Goal: Task Accomplishment & Management: Use online tool/utility

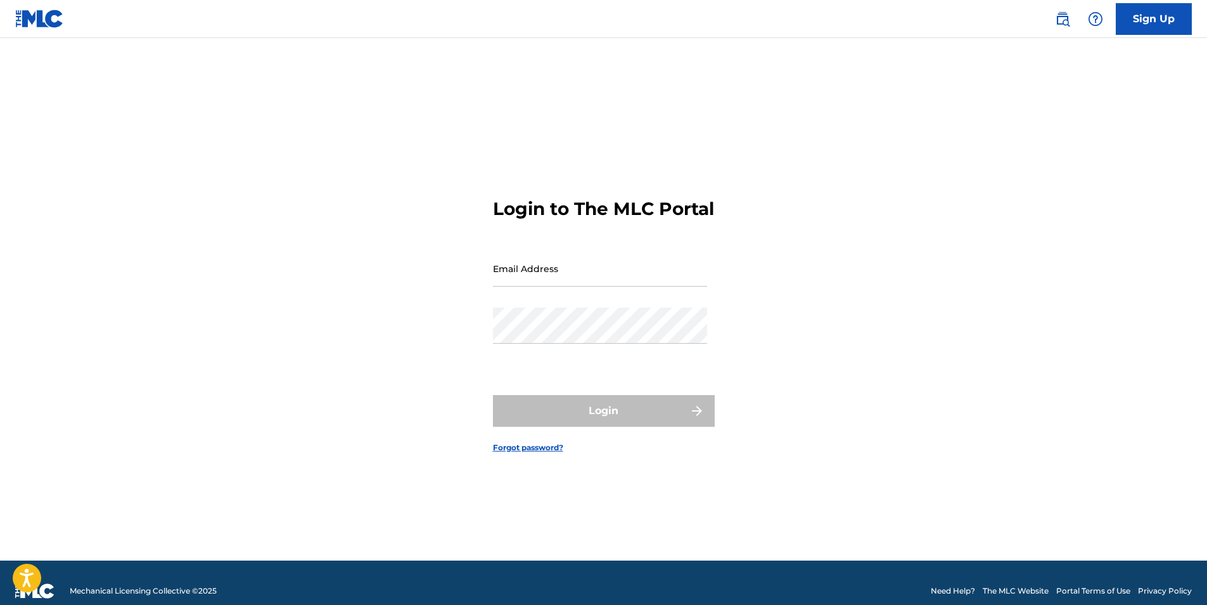
type input "[EMAIL_ADDRESS][DOMAIN_NAME]"
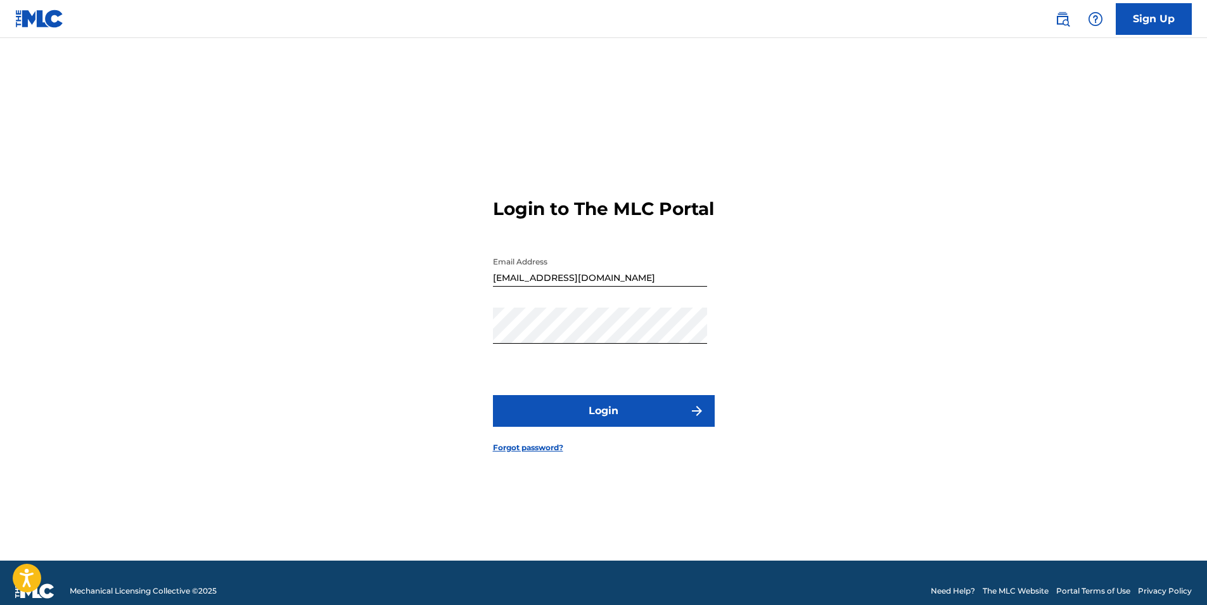
click at [791, 311] on div "Login to The MLC Portal Email Address [EMAIL_ADDRESS][DOMAIN_NAME] Password Log…" at bounding box center [603, 315] width 887 height 490
click at [638, 450] on form "Login to The MLC Portal Email Address [EMAIL_ADDRESS][DOMAIN_NAME] Password Log…" at bounding box center [604, 315] width 222 height 490
click at [641, 426] on button "Login" at bounding box center [604, 411] width 222 height 32
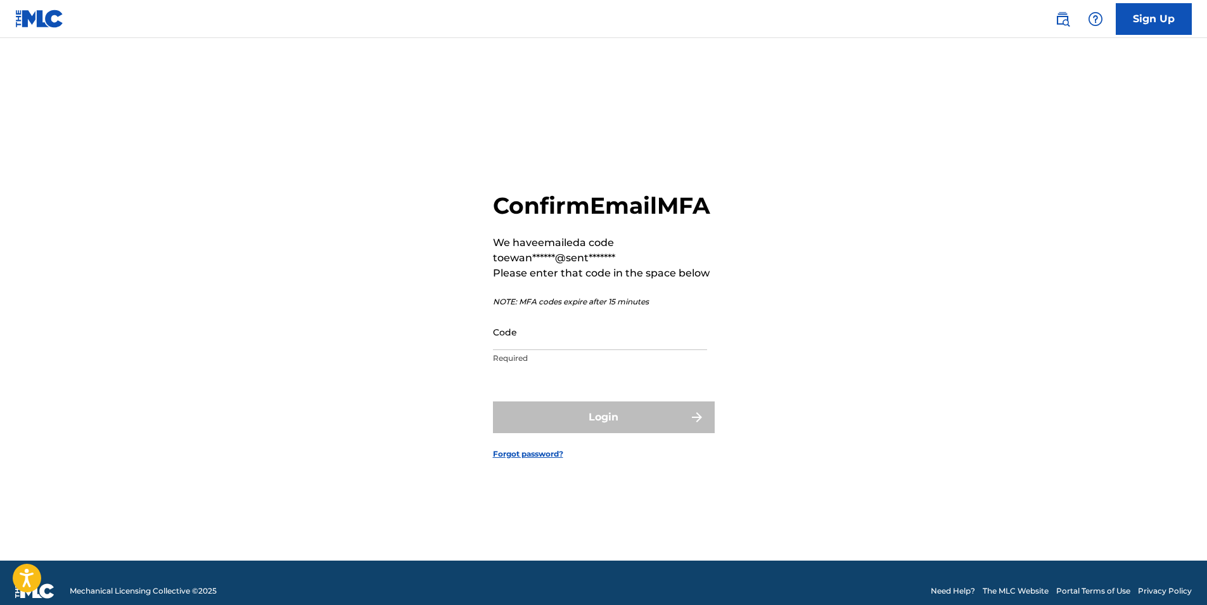
click at [564, 350] on input "Code" at bounding box center [600, 332] width 214 height 36
paste input "225663"
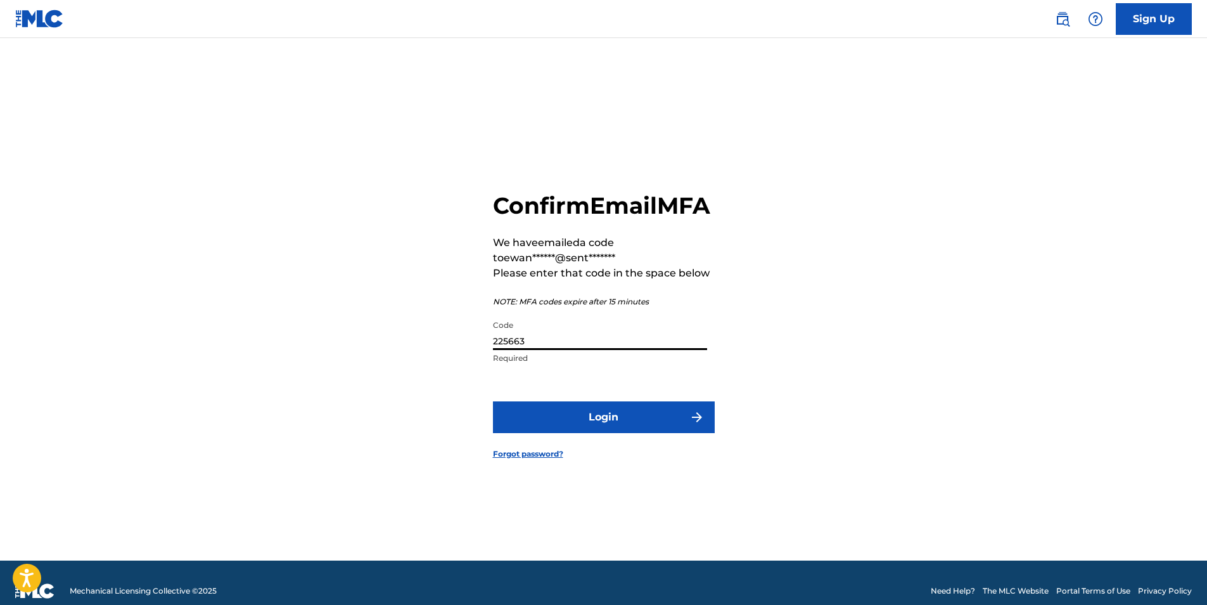
type input "225663"
click at [596, 421] on button "Login" at bounding box center [604, 417] width 222 height 32
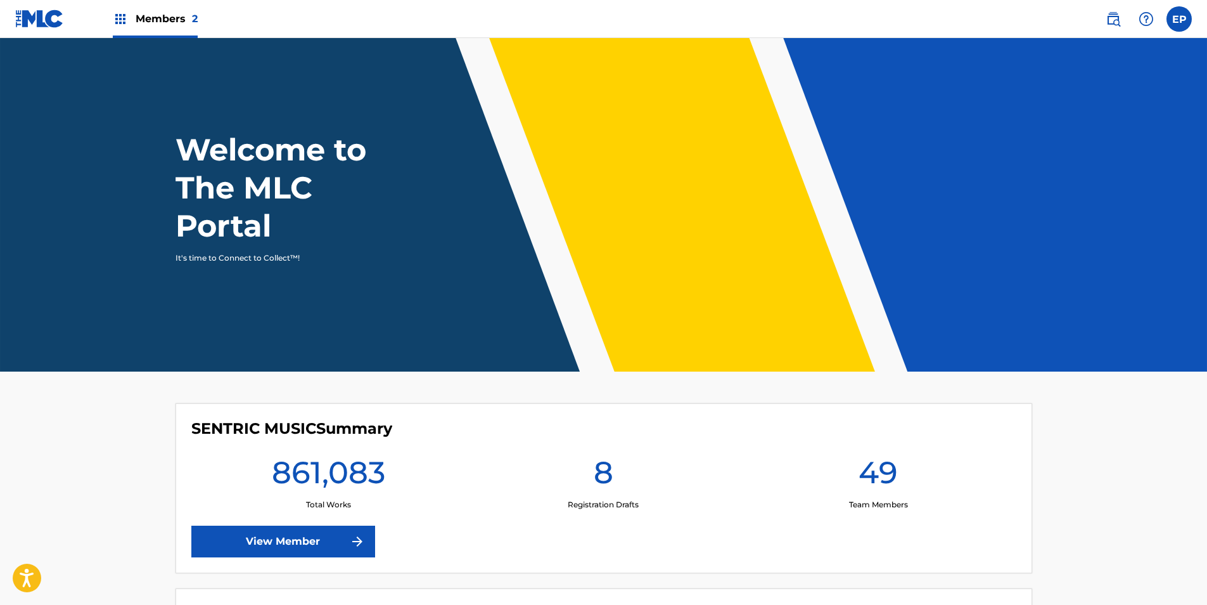
click at [148, 25] on span "Members 2" at bounding box center [167, 18] width 62 height 15
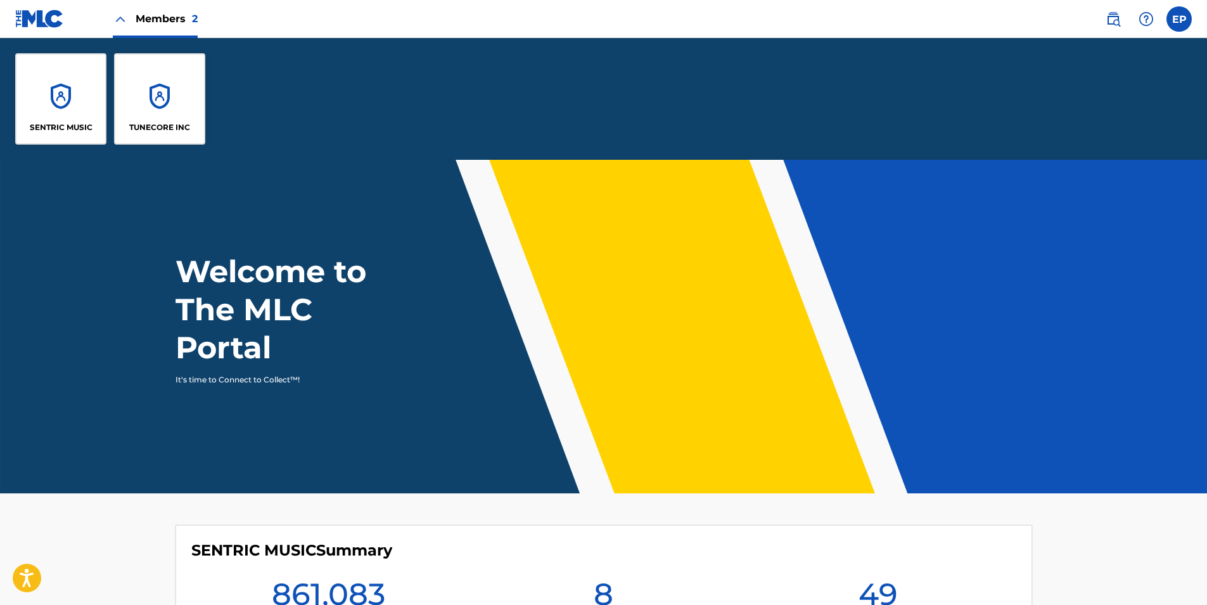
click at [53, 69] on div "SENTRIC MUSIC" at bounding box center [60, 98] width 91 height 91
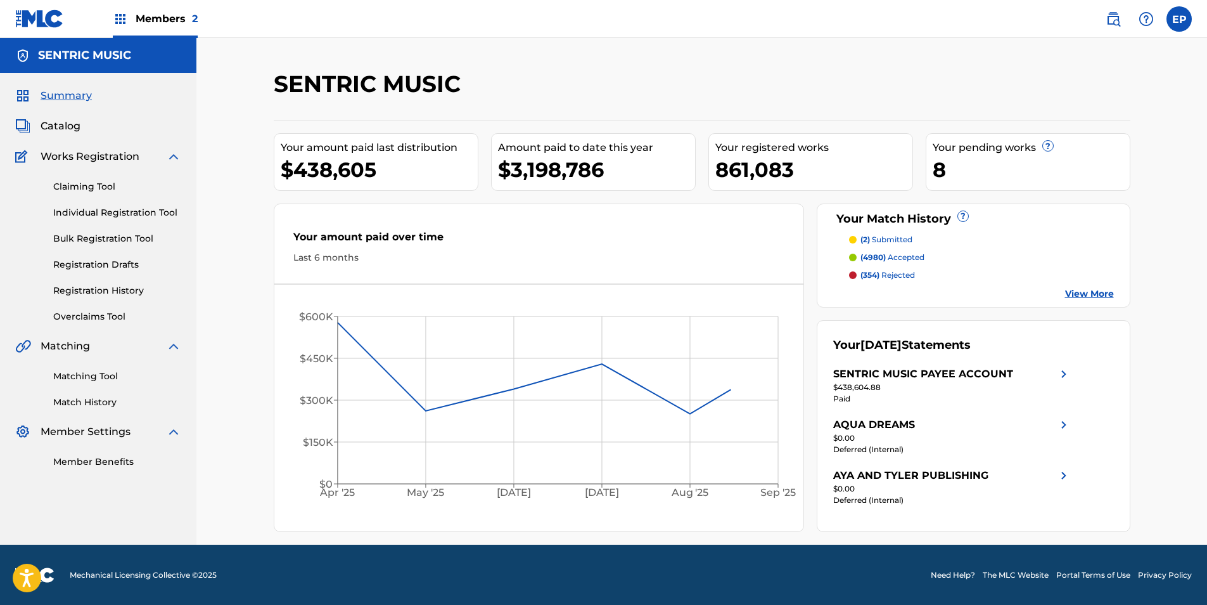
click at [92, 319] on link "Overclaims Tool" at bounding box center [117, 316] width 128 height 13
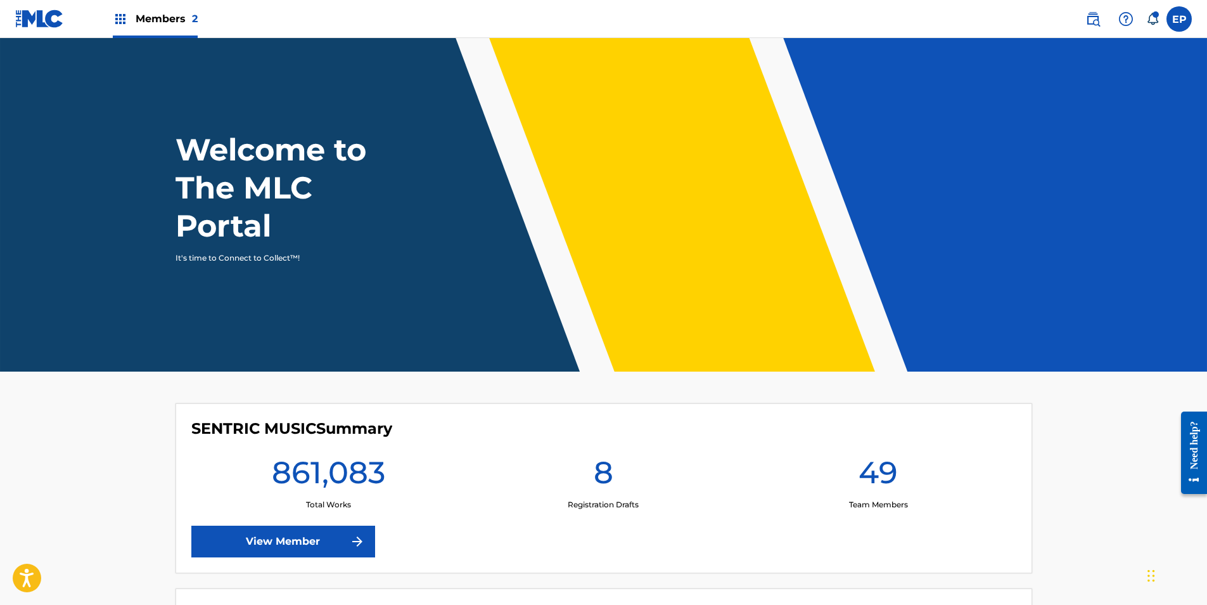
click at [130, 15] on div "Members 2" at bounding box center [155, 18] width 85 height 37
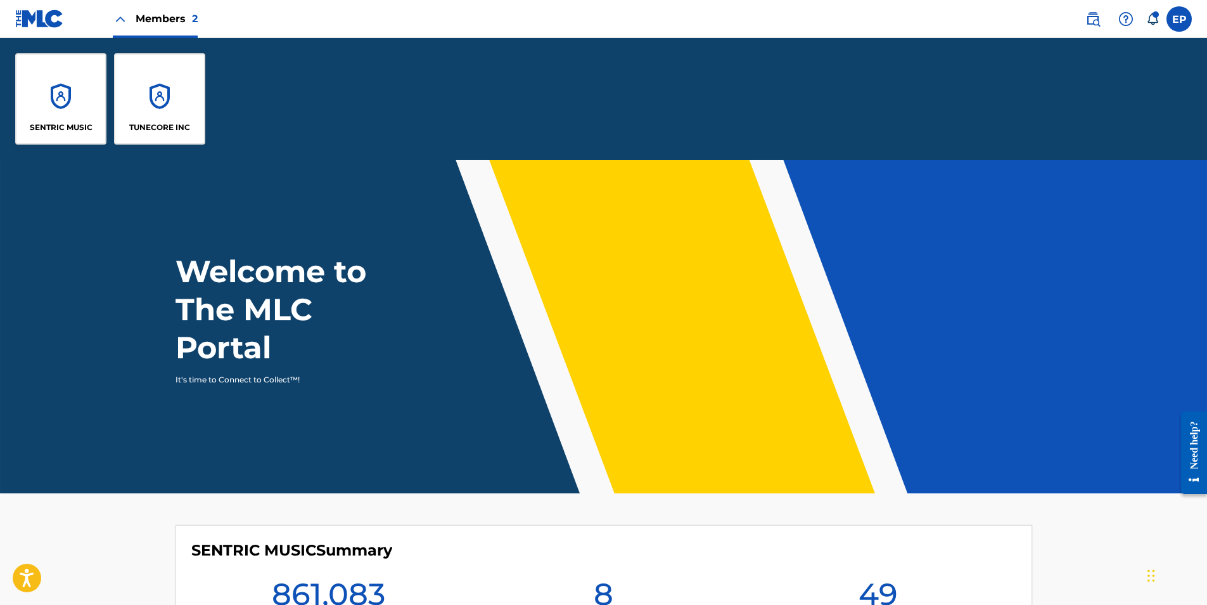
click at [34, 79] on div "SENTRIC MUSIC" at bounding box center [60, 98] width 91 height 91
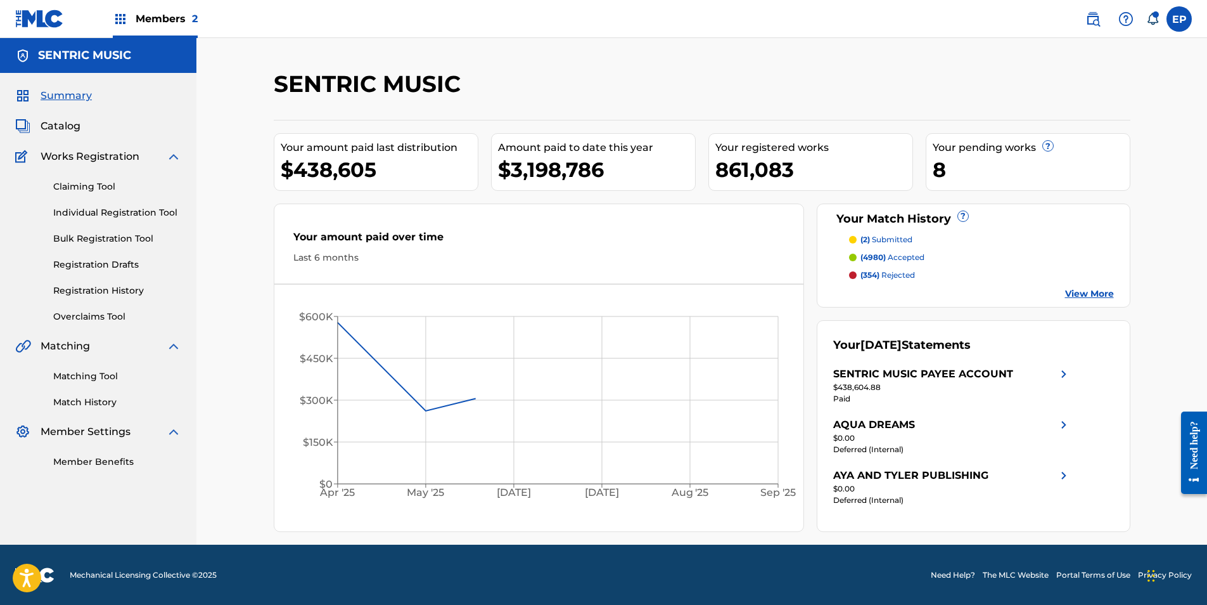
click at [89, 317] on link "Overclaims Tool" at bounding box center [117, 316] width 128 height 13
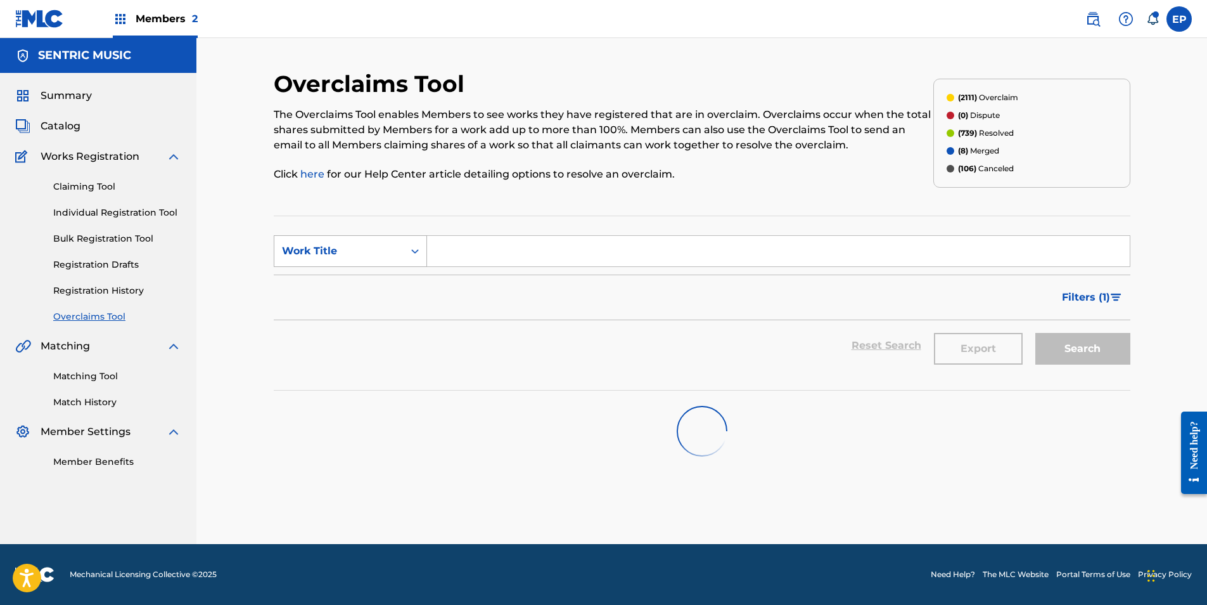
click at [414, 252] on icon "Search Form" at bounding box center [415, 251] width 13 height 13
click at [361, 311] on div "Overclaim ID" at bounding box center [350, 314] width 152 height 32
click at [497, 261] on input "Search Form" at bounding box center [778, 251] width 703 height 30
paste input "225663"
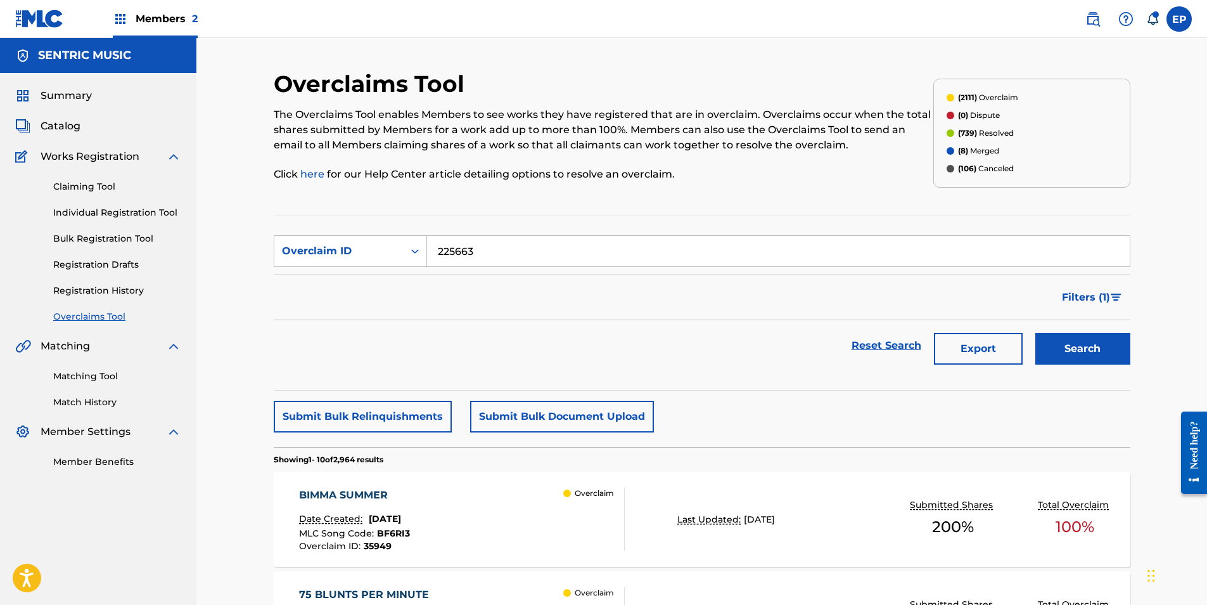
type input "225663"
click at [1055, 346] on button "Search" at bounding box center [1082, 349] width 95 height 32
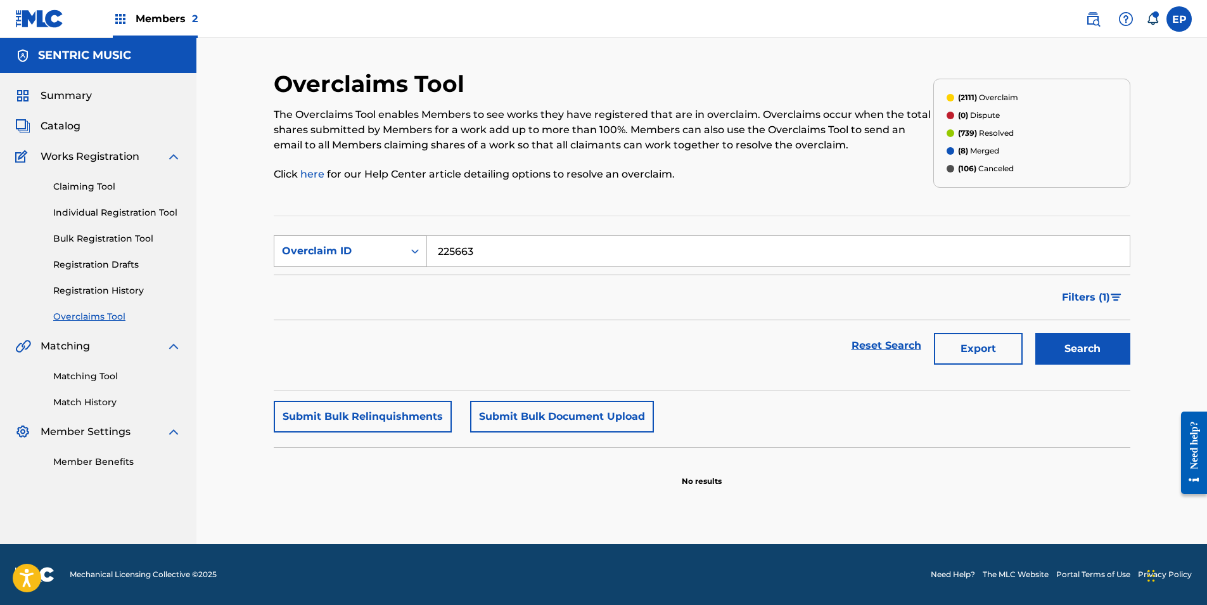
click at [337, 248] on div "Overclaim ID" at bounding box center [339, 250] width 114 height 15
click at [366, 302] on div "MLC Song Code" at bounding box center [350, 314] width 152 height 32
click at [453, 265] on input "Search Form" at bounding box center [778, 251] width 703 height 30
paste input "DQ7XUC"
type input "DQ7XUC"
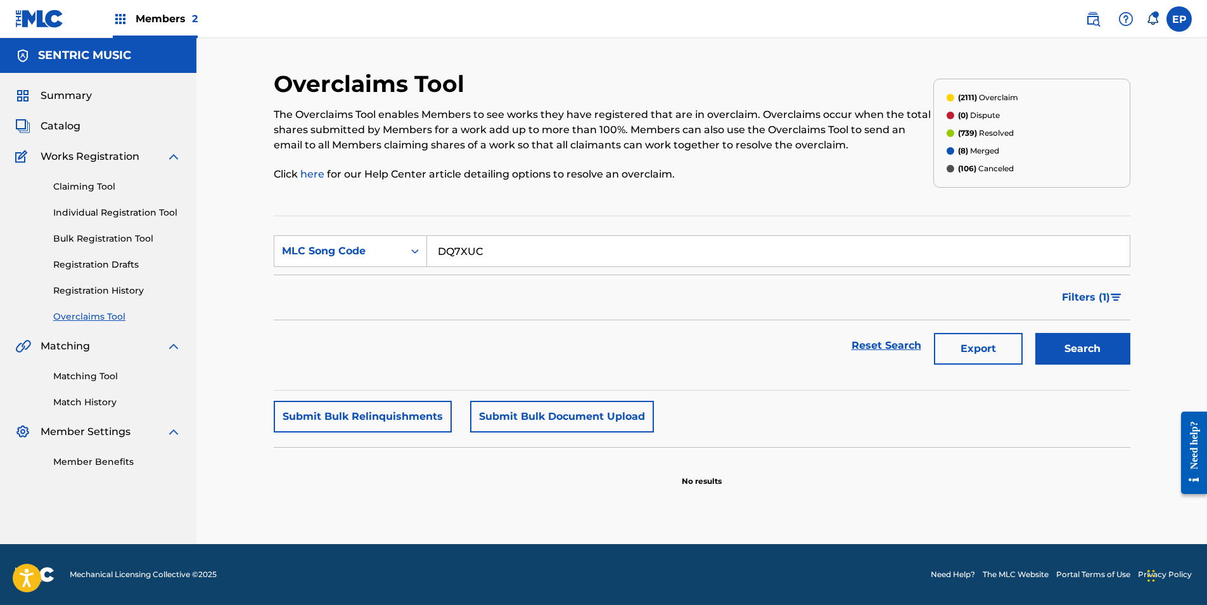
click at [1070, 354] on button "Search" at bounding box center [1082, 349] width 95 height 32
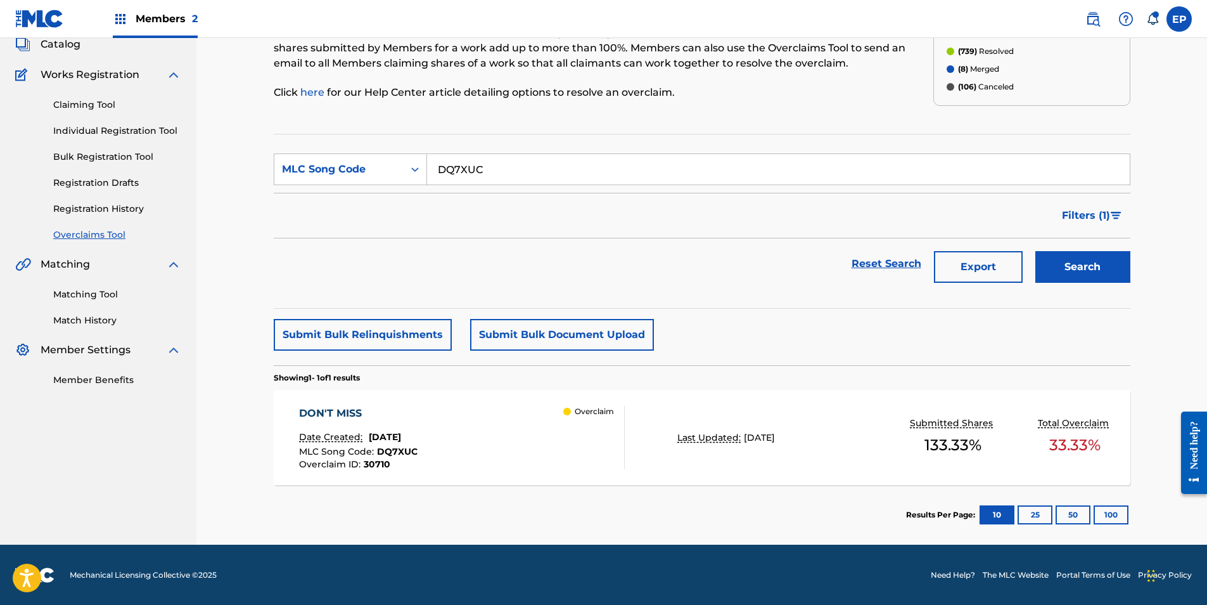
scroll to position [82, 0]
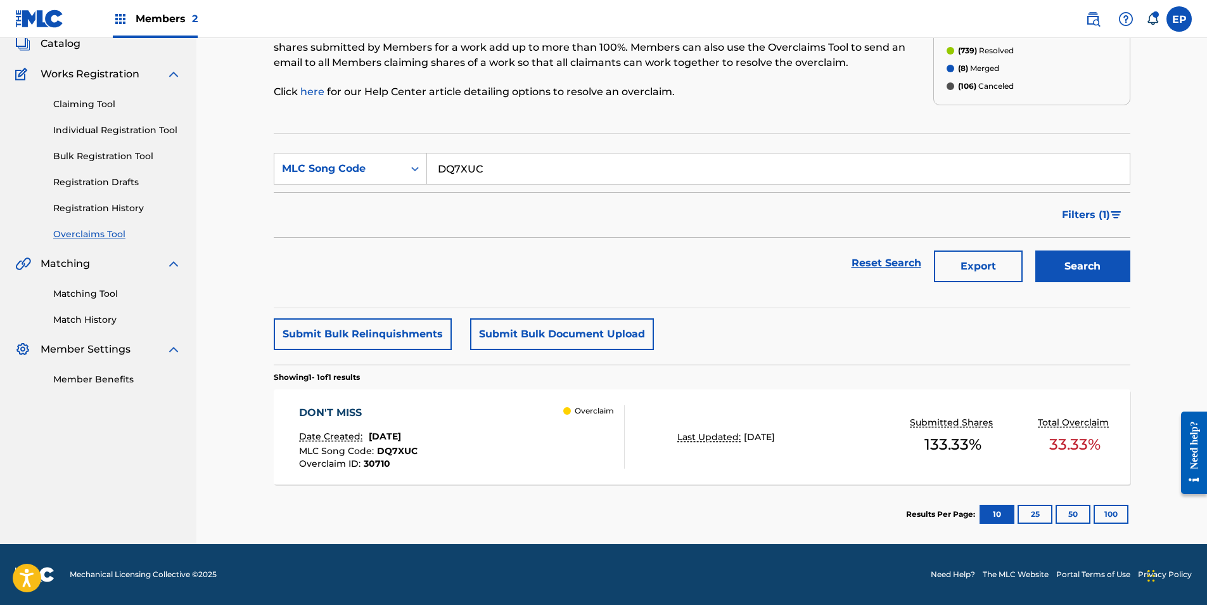
click at [556, 442] on div "DON'T MISS Date Created: July 29, 2025 MLC Song Code : DQ7XUC Overclaim ID : 30…" at bounding box center [462, 436] width 326 height 63
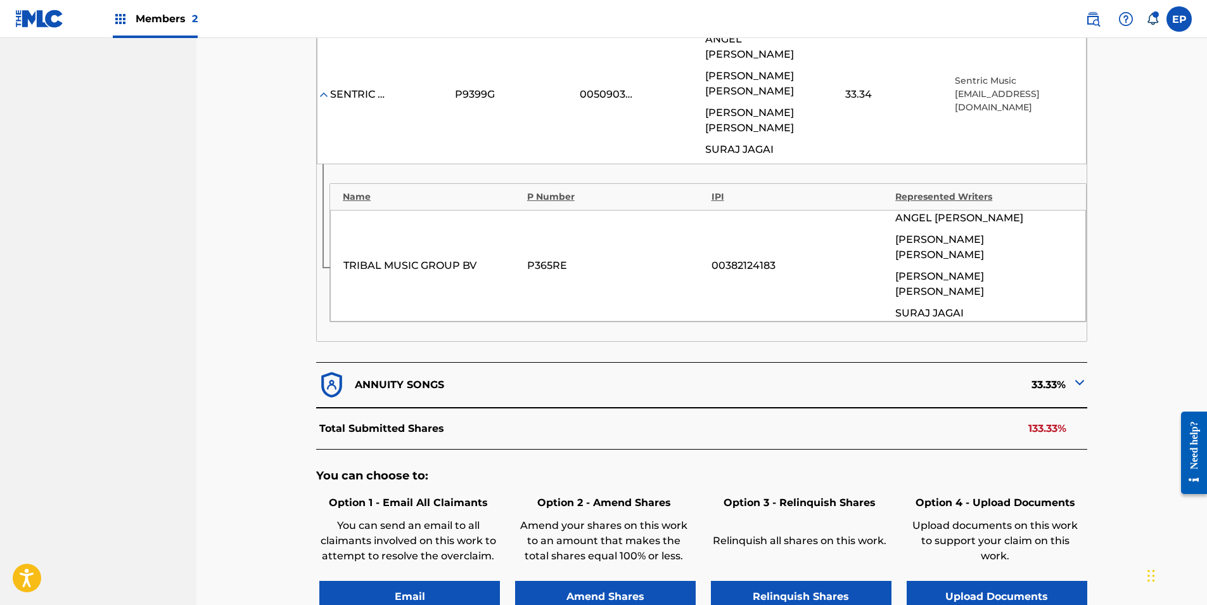
scroll to position [683, 0]
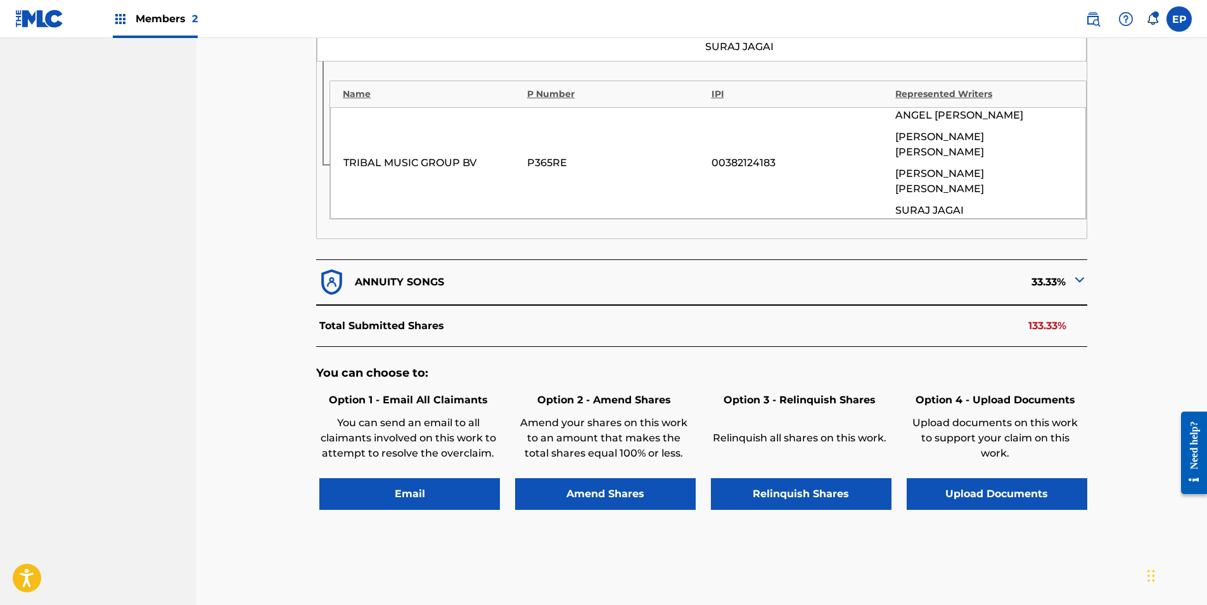
click at [1025, 478] on button "Upload Documents" at bounding box center [997, 494] width 181 height 32
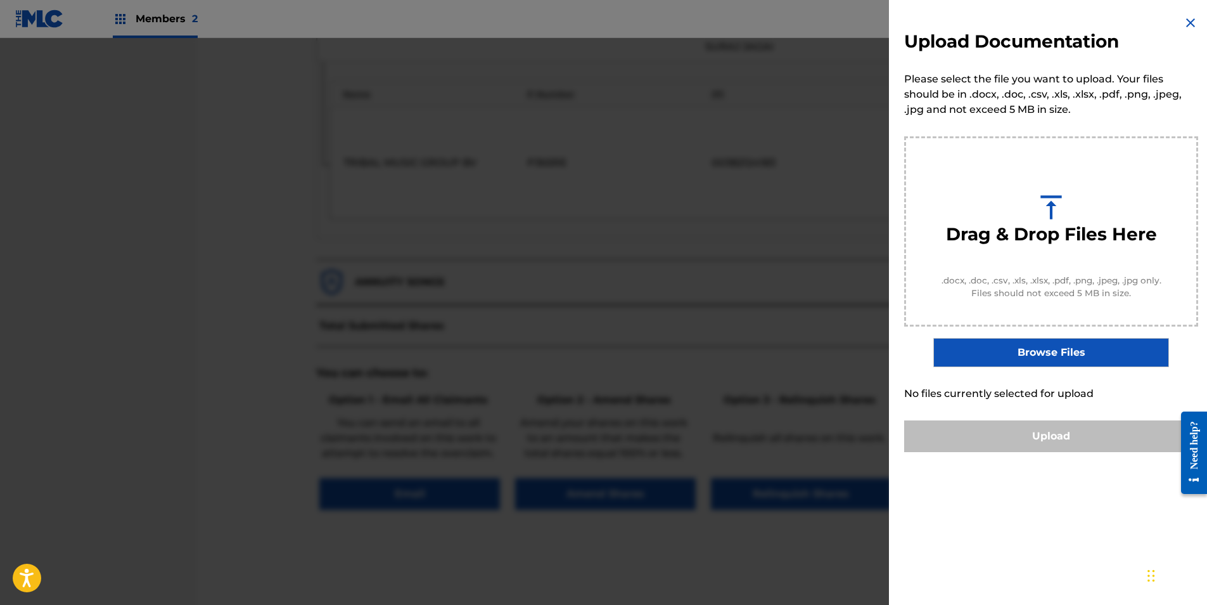
click at [1003, 347] on label "Browse Files" at bounding box center [1050, 352] width 235 height 29
click at [0, 0] on input "Browse Files" at bounding box center [0, 0] width 0 height 0
click at [1058, 342] on label "Browse Files" at bounding box center [1050, 352] width 235 height 29
click at [0, 0] on input "Browse Files" at bounding box center [0, 0] width 0 height 0
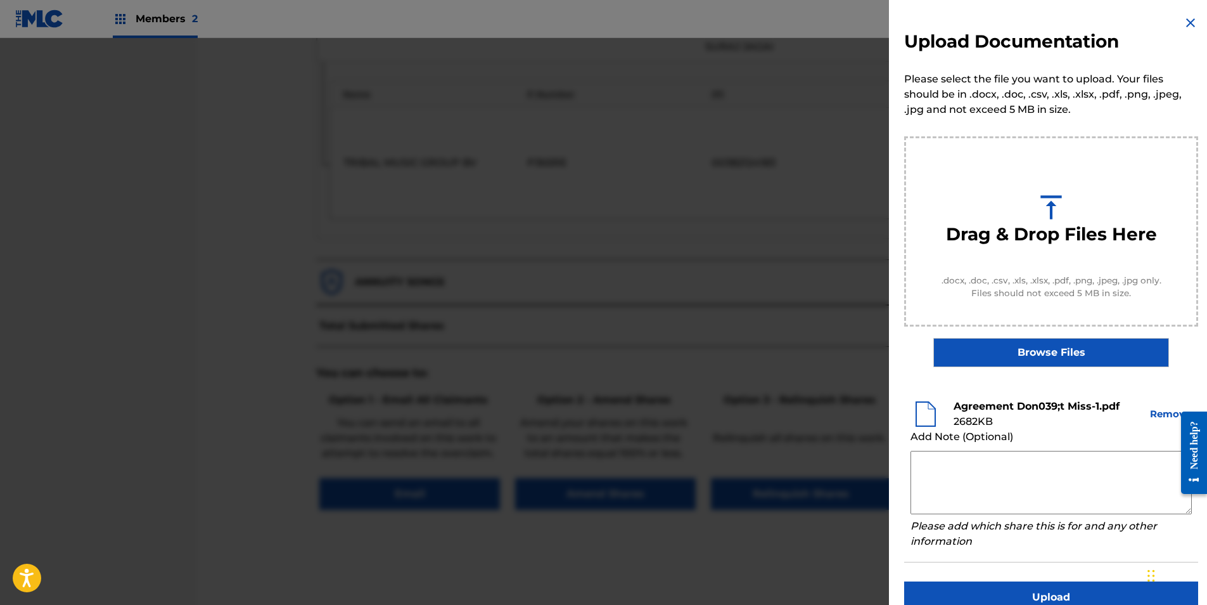
click at [1020, 587] on button "Upload" at bounding box center [1051, 597] width 294 height 32
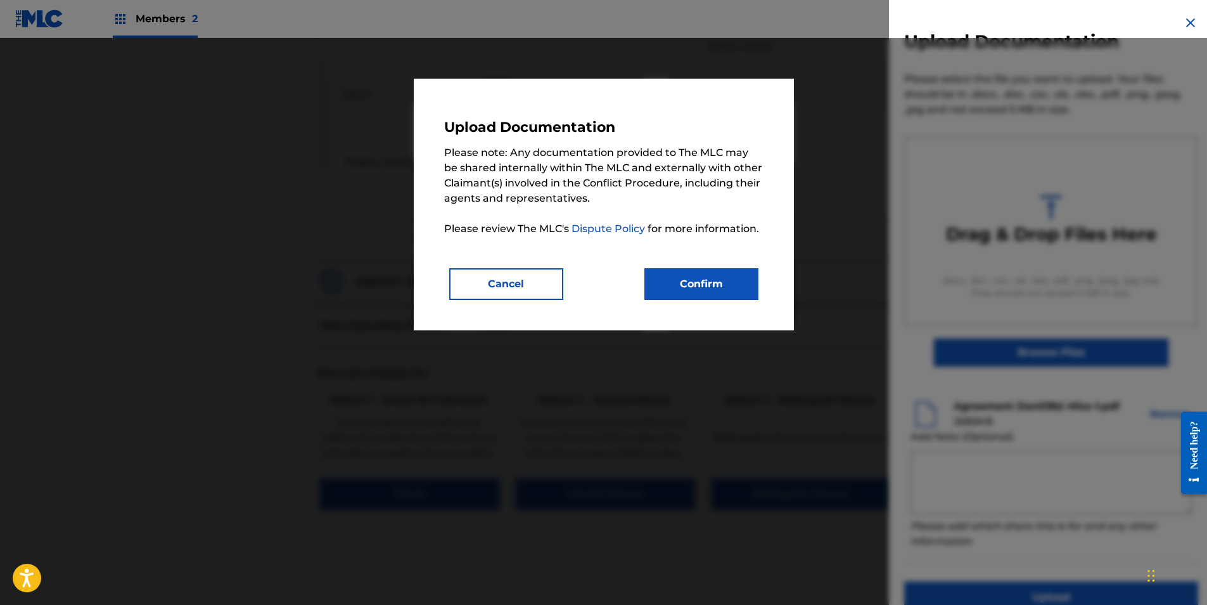
click at [695, 286] on button "Confirm" at bounding box center [701, 284] width 114 height 32
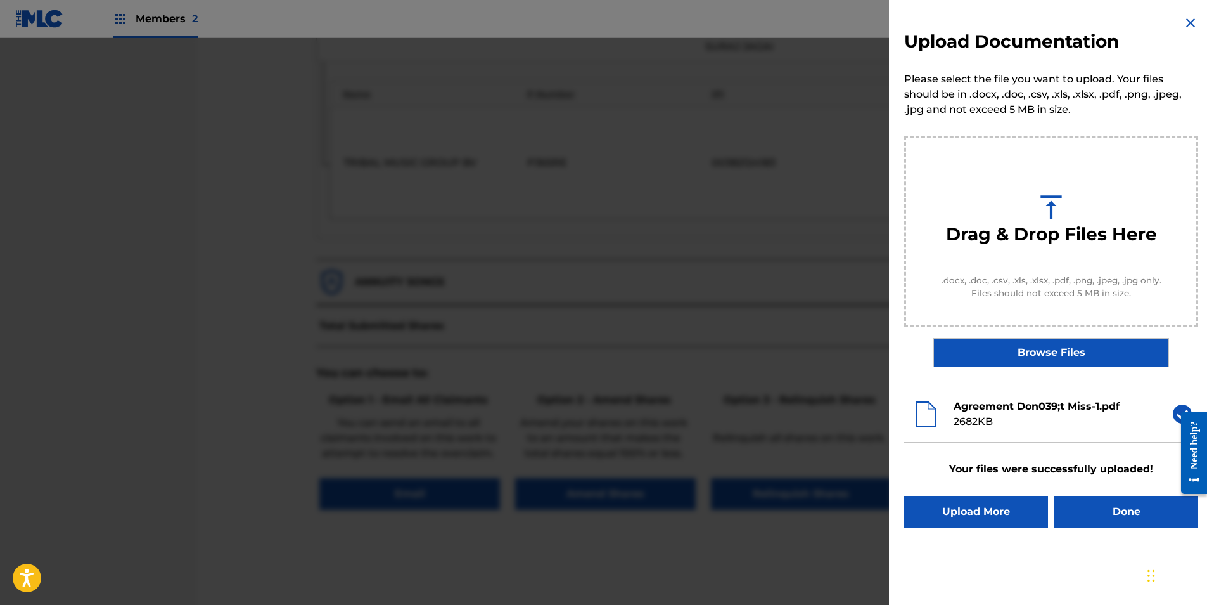
click at [1125, 511] on button "Done" at bounding box center [1127, 512] width 144 height 32
